Goal: Check status: Check status

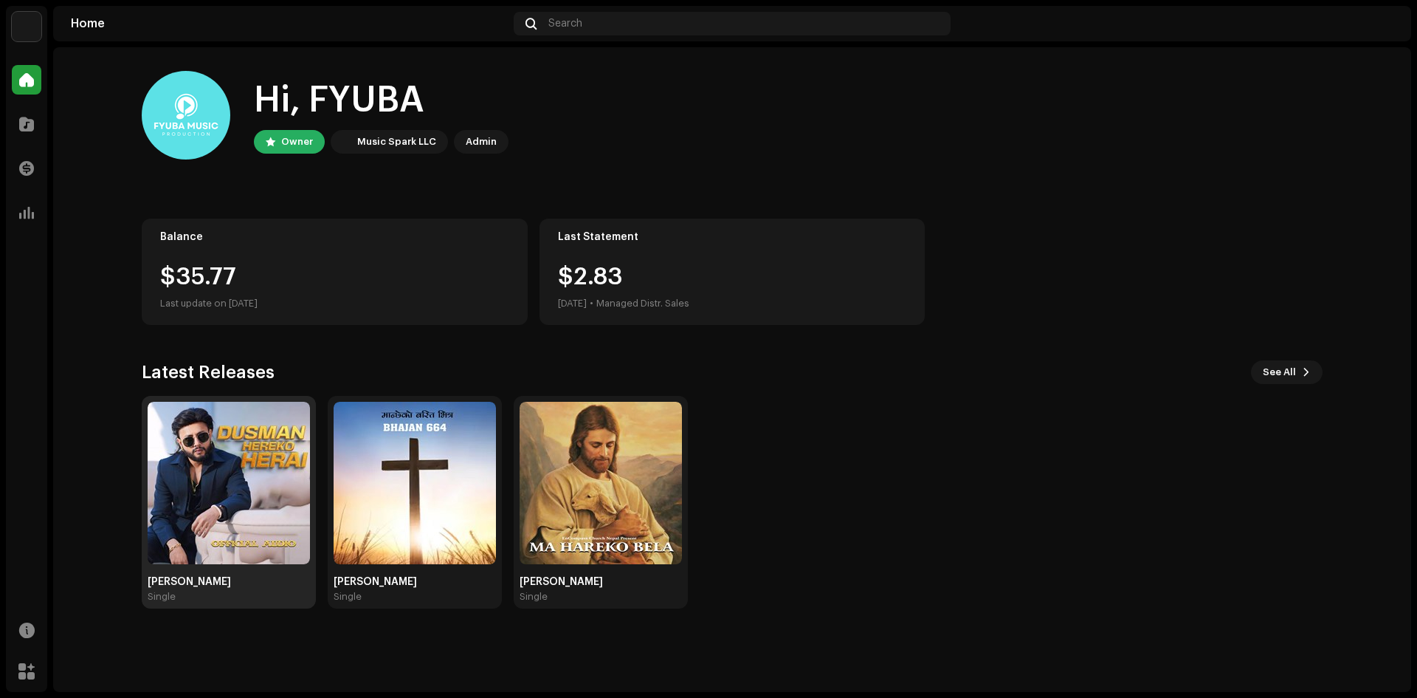
click at [204, 591] on div "Single" at bounding box center [229, 597] width 162 height 12
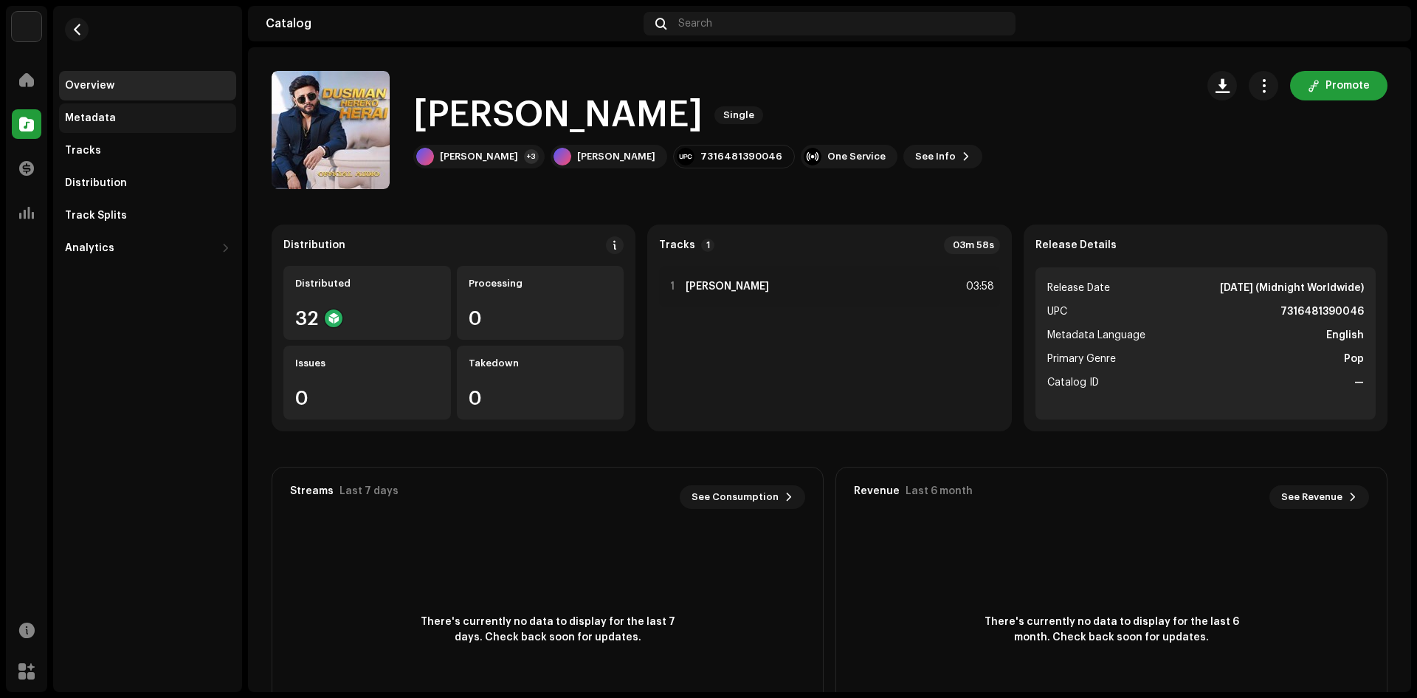
click at [100, 118] on div "Metadata" at bounding box center [90, 118] width 51 height 12
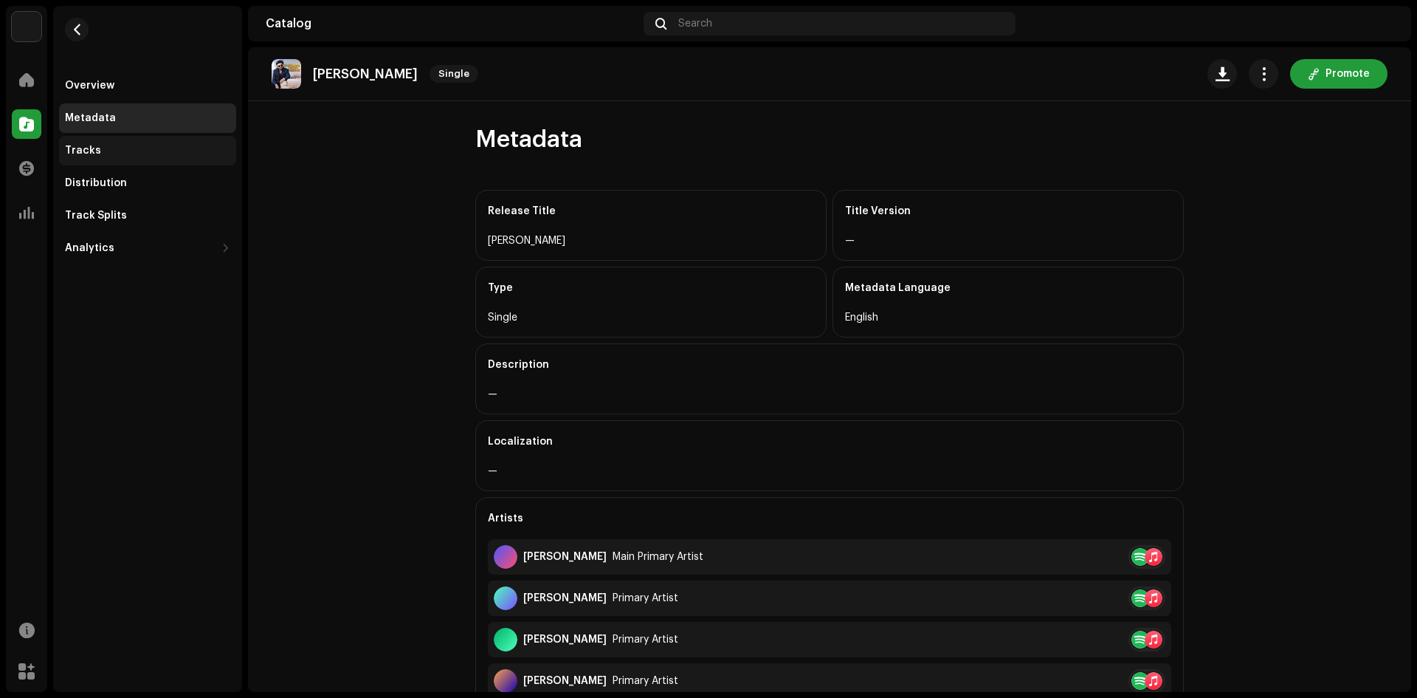
click at [103, 148] on div "Tracks" at bounding box center [147, 151] width 165 height 12
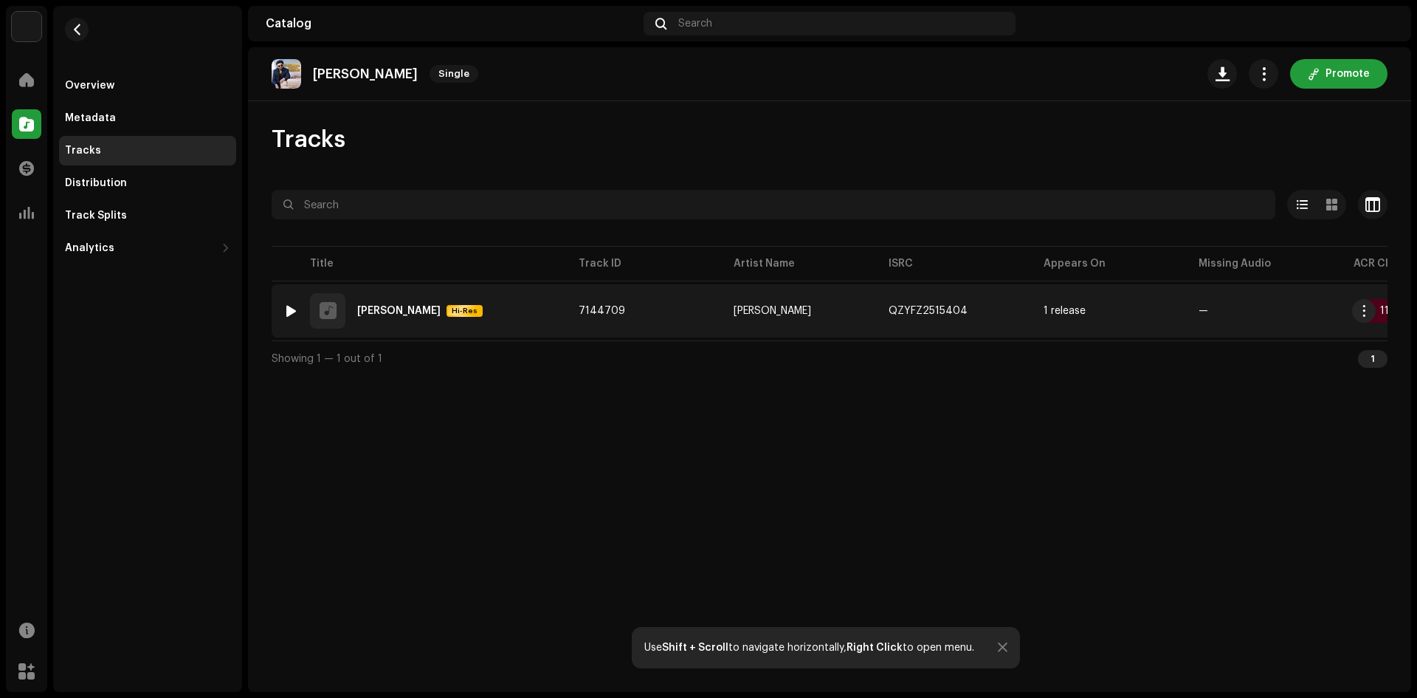
click at [695, 316] on td "7144709" at bounding box center [644, 310] width 155 height 53
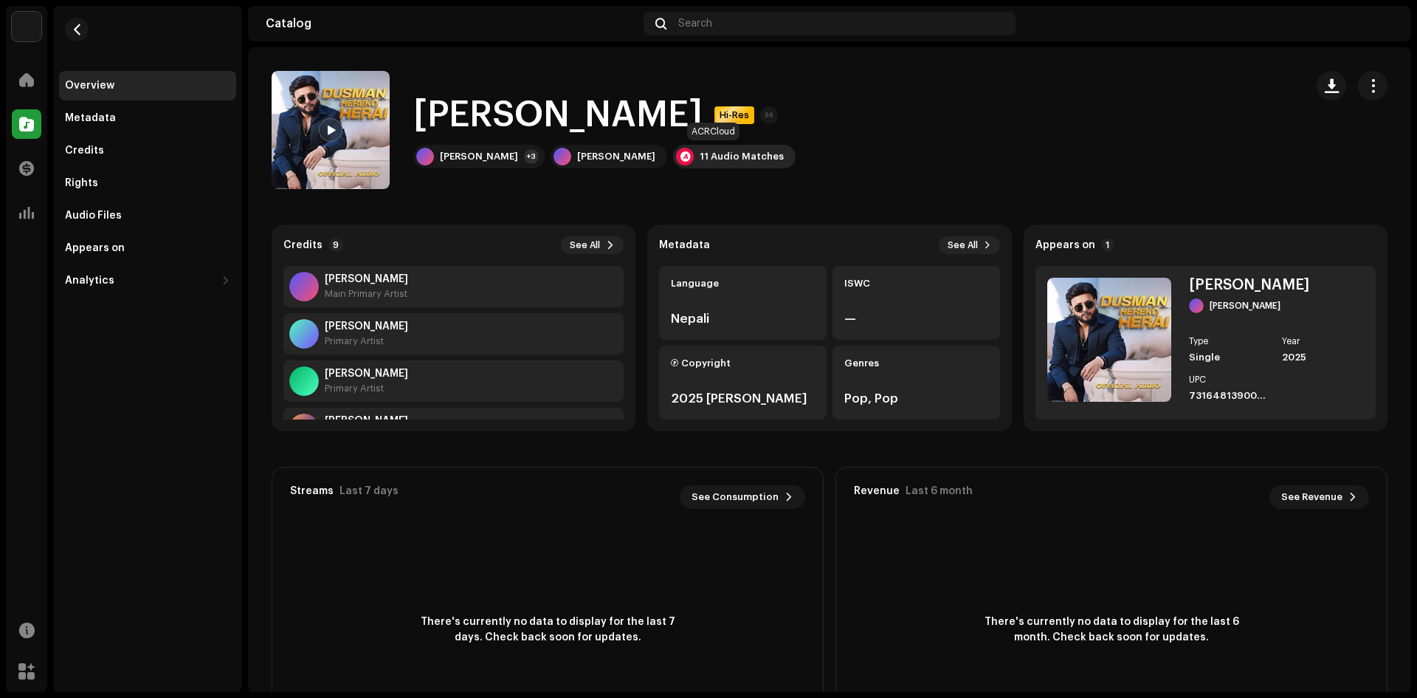
click at [724, 153] on div "11 Audio Matches" at bounding box center [742, 157] width 84 height 12
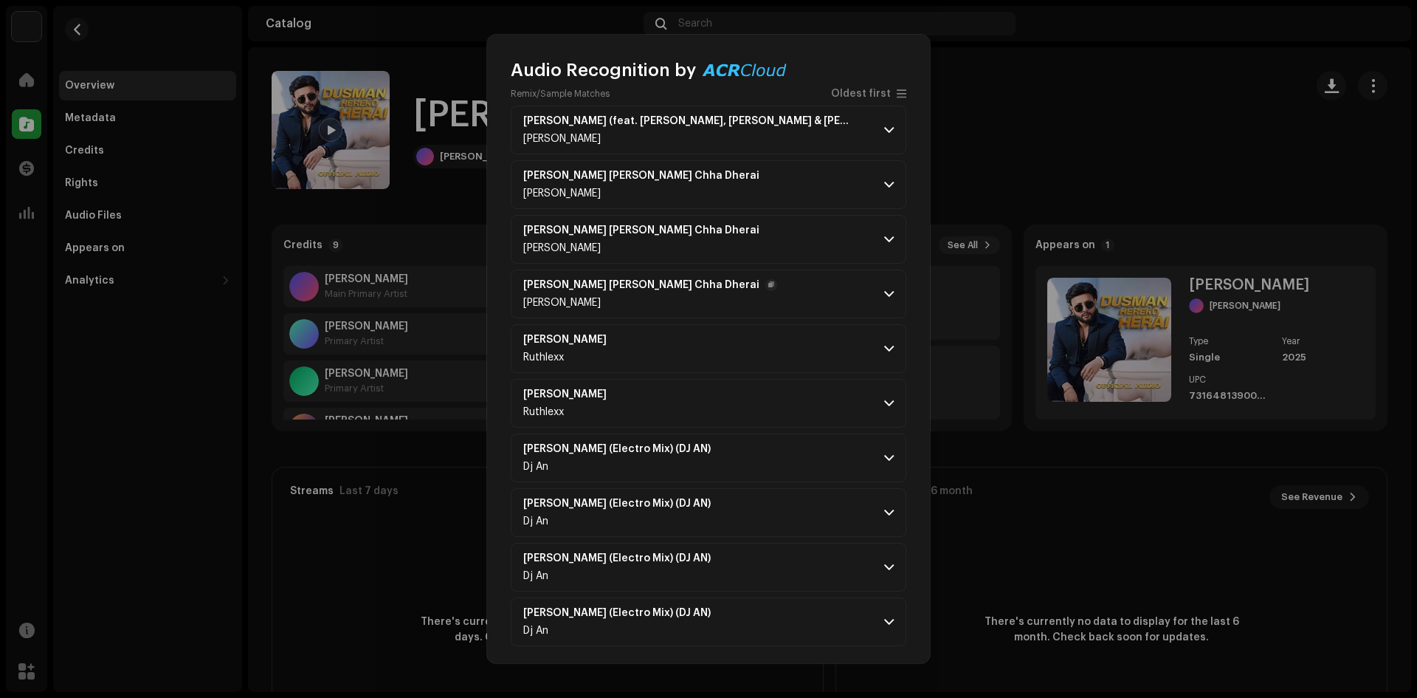
scroll to position [137, 0]
